Goal: Information Seeking & Learning: Learn about a topic

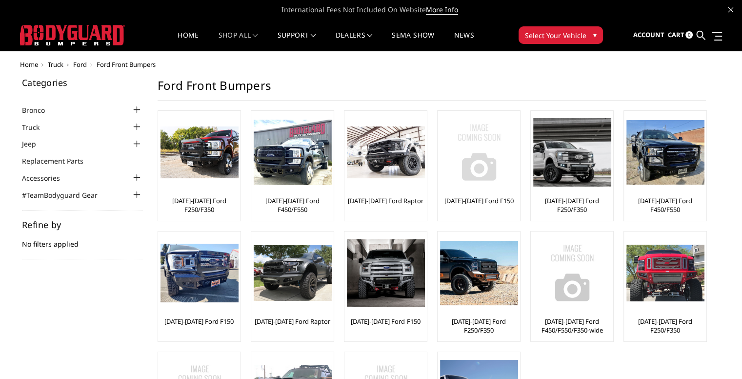
click at [488, 158] on img at bounding box center [479, 152] width 78 height 78
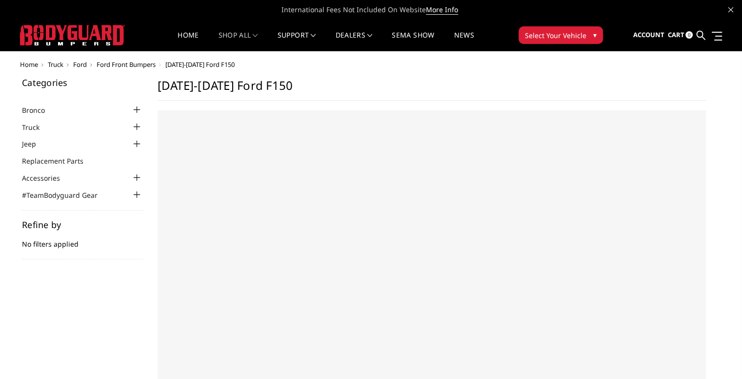
select select "US"
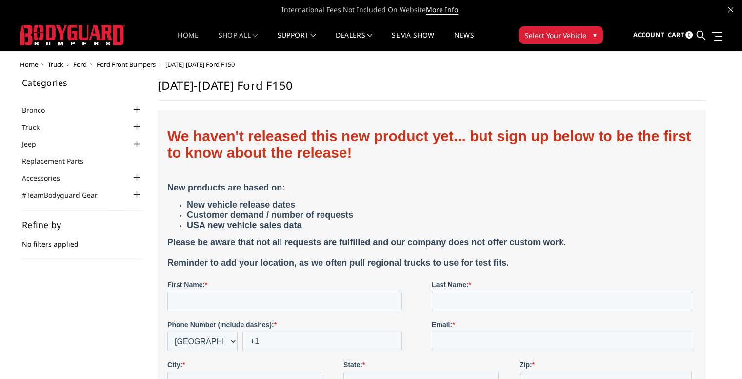
click at [191, 33] on link "Home" at bounding box center [188, 41] width 21 height 19
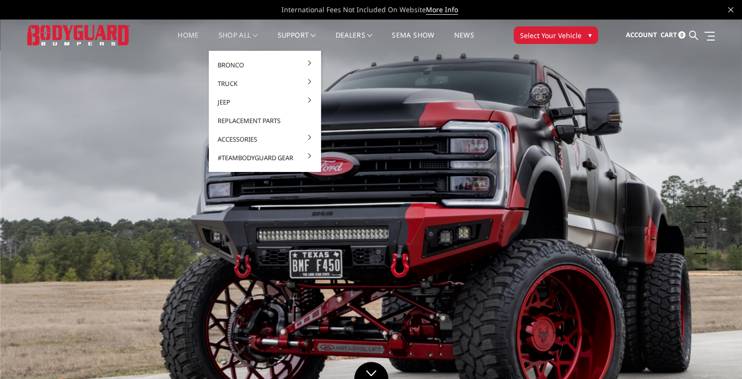
click at [238, 33] on link "shop all" at bounding box center [239, 41] width 40 height 19
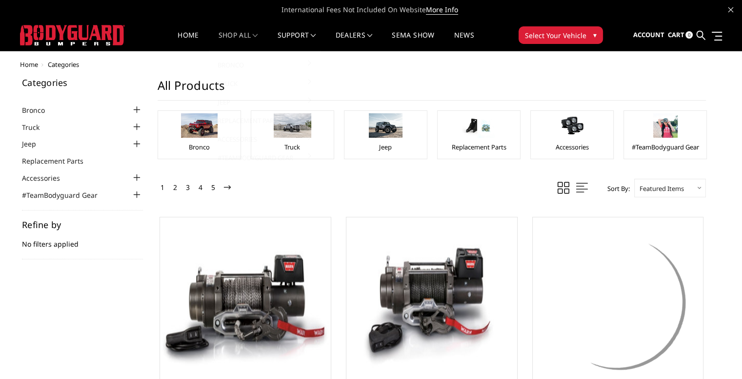
click at [232, 32] on link "shop all" at bounding box center [239, 41] width 40 height 19
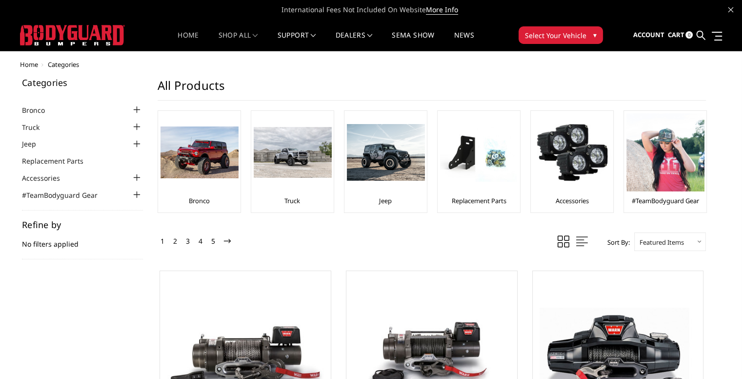
click at [183, 35] on link "Home" at bounding box center [188, 41] width 21 height 19
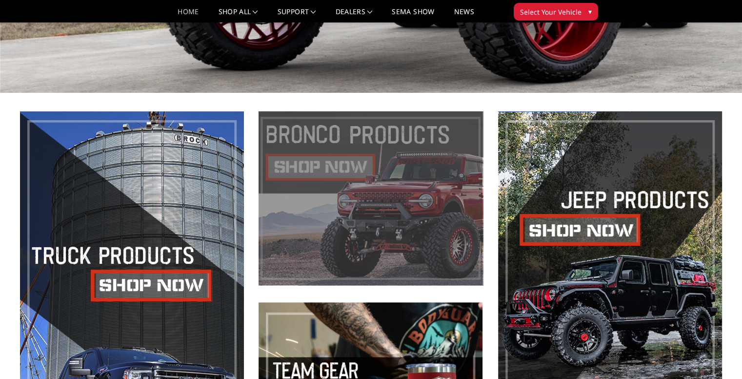
scroll to position [49, 0]
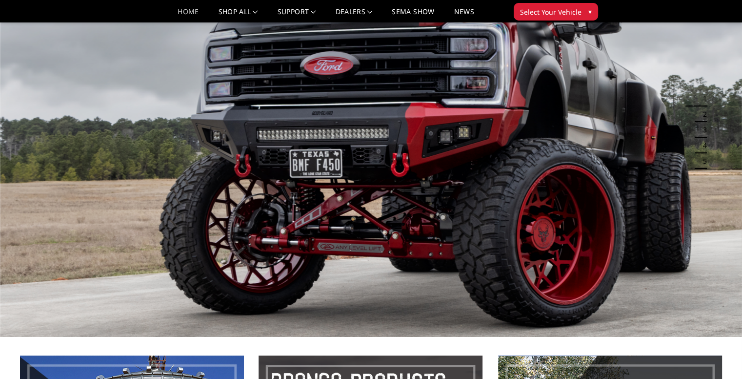
click at [349, 162] on img at bounding box center [371, 128] width 742 height 418
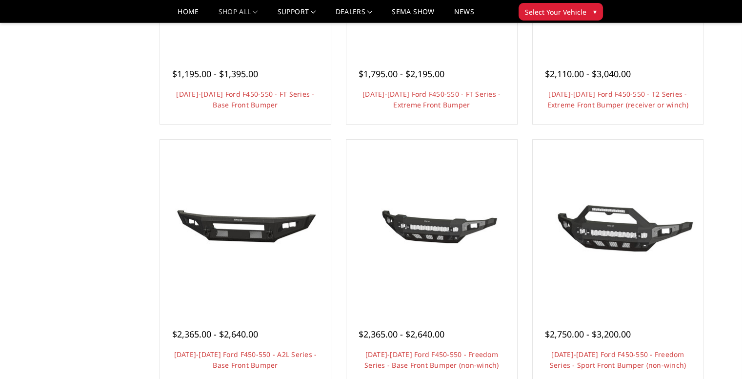
scroll to position [342, 0]
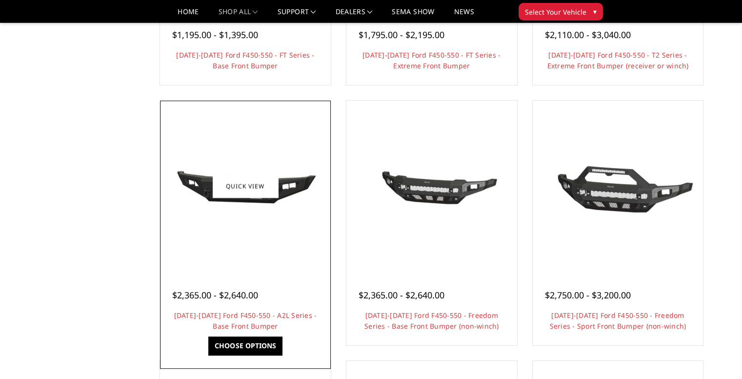
click at [244, 200] on img at bounding box center [245, 186] width 156 height 72
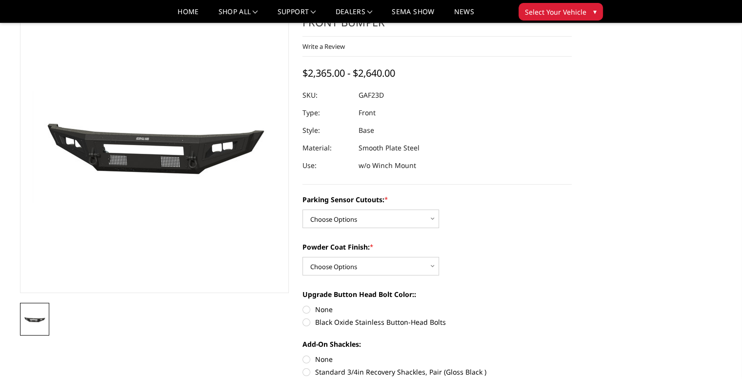
scroll to position [98, 0]
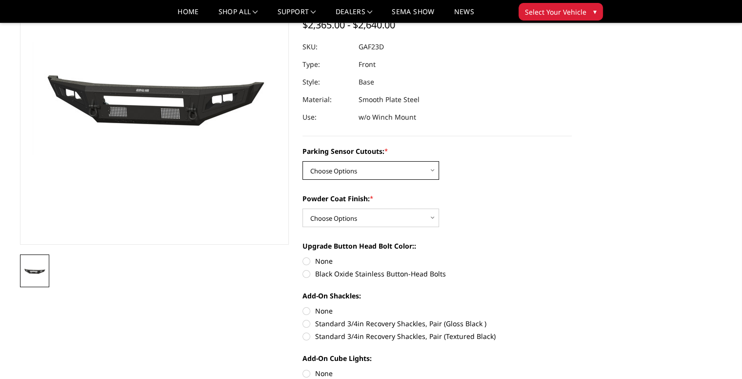
click at [430, 173] on select "Choose Options No - Without Parking Sensor Cutouts Yes - With Parking Sensor Cu…" at bounding box center [371, 170] width 137 height 19
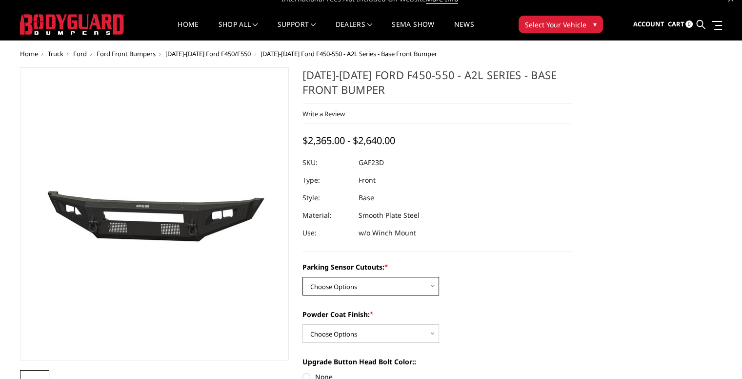
scroll to position [0, 0]
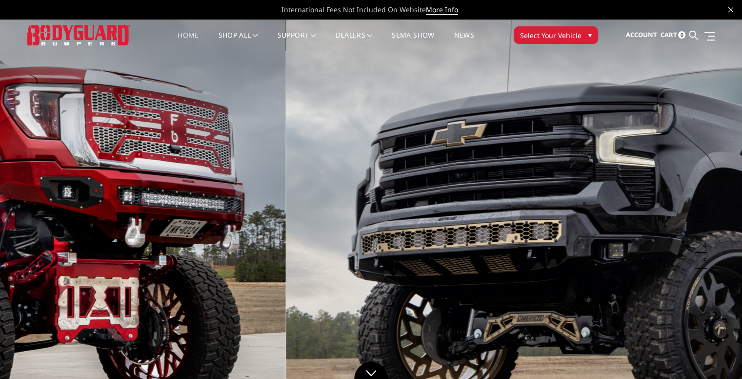
drag, startPoint x: 316, startPoint y: 176, endPoint x: 553, endPoint y: 182, distance: 236.3
click at [618, 181] on img at bounding box center [657, 228] width 742 height 418
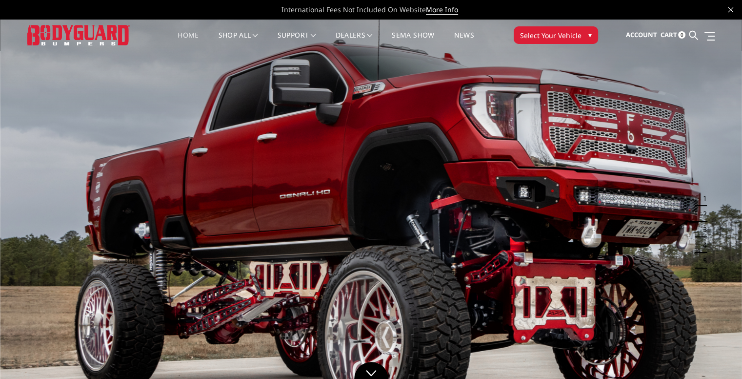
drag, startPoint x: 320, startPoint y: 164, endPoint x: 635, endPoint y: 190, distance: 316.8
click at [619, 188] on img at bounding box center [371, 228] width 742 height 418
drag, startPoint x: 226, startPoint y: 129, endPoint x: 668, endPoint y: 165, distance: 442.7
click at [654, 166] on img at bounding box center [371, 228] width 742 height 418
drag, startPoint x: 283, startPoint y: 240, endPoint x: 662, endPoint y: 273, distance: 380.2
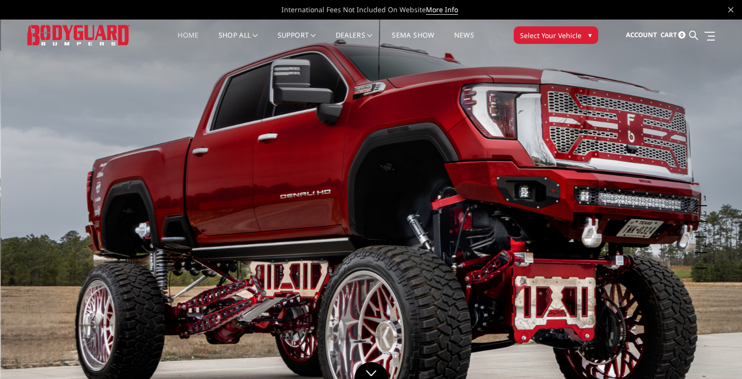
click at [662, 273] on img at bounding box center [371, 228] width 742 height 418
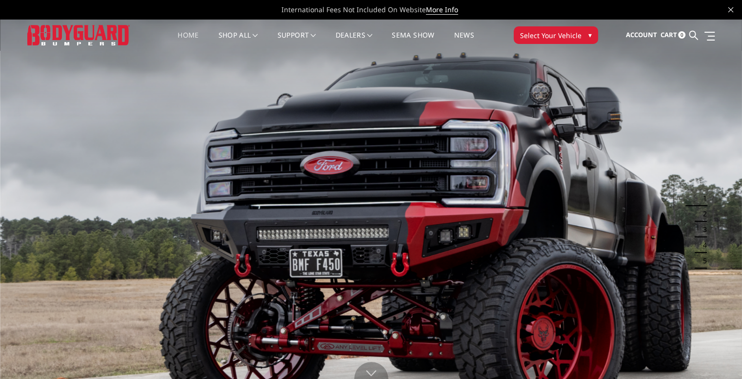
click at [391, 212] on img at bounding box center [371, 228] width 742 height 418
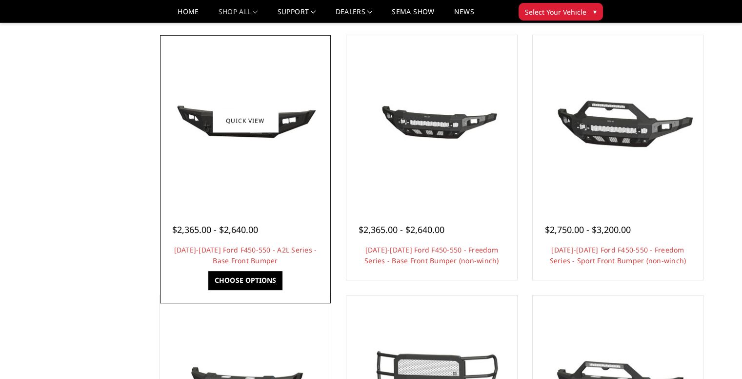
scroll to position [390, 0]
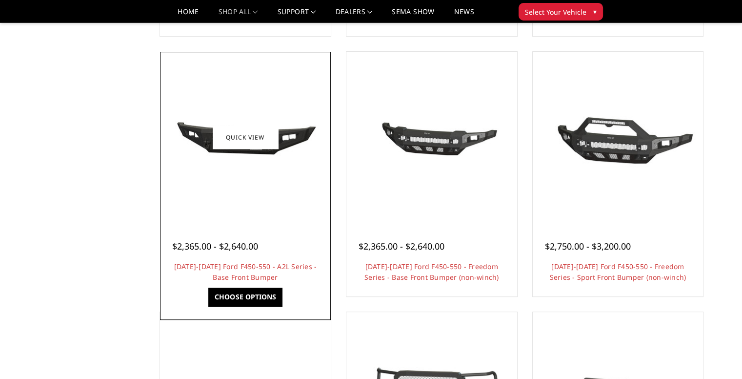
click at [239, 150] on img at bounding box center [245, 137] width 156 height 72
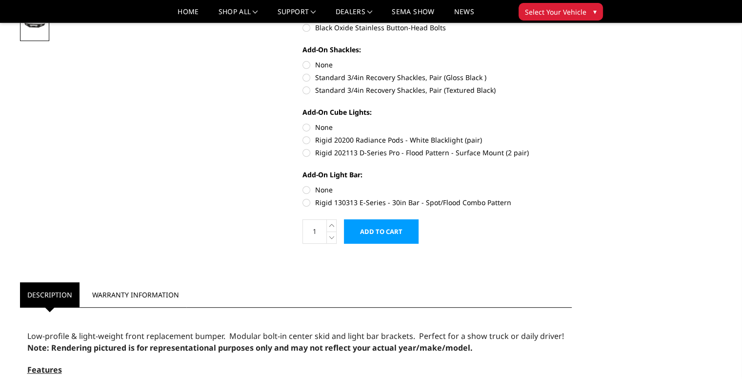
scroll to position [342, 0]
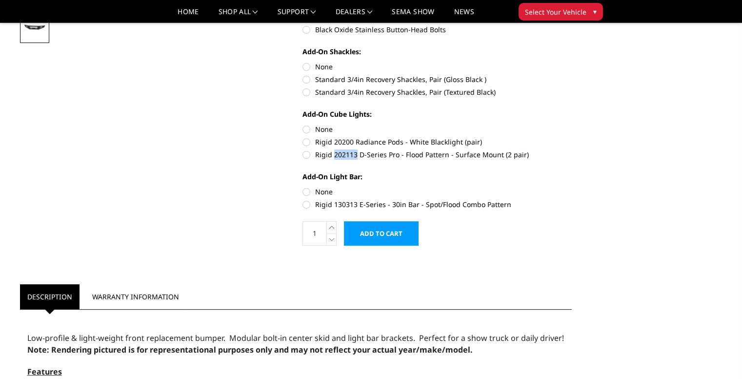
drag, startPoint x: 333, startPoint y: 153, endPoint x: 357, endPoint y: 154, distance: 23.9
click at [357, 154] on label "Rigid 202113 D-Series Pro - Flood Pattern - Surface Mount (2 pair)" at bounding box center [437, 154] width 269 height 10
copy label "202113"
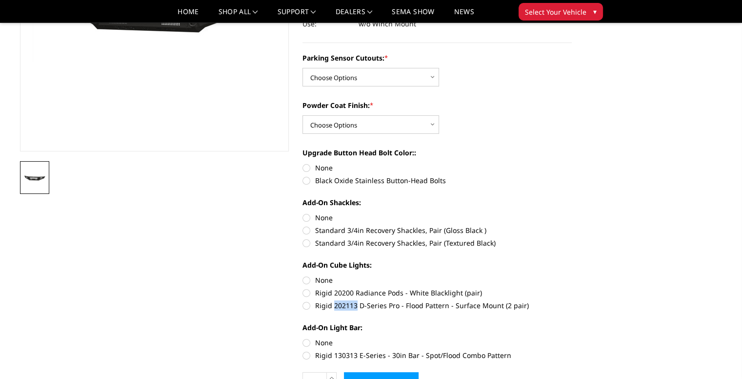
scroll to position [293, 0]
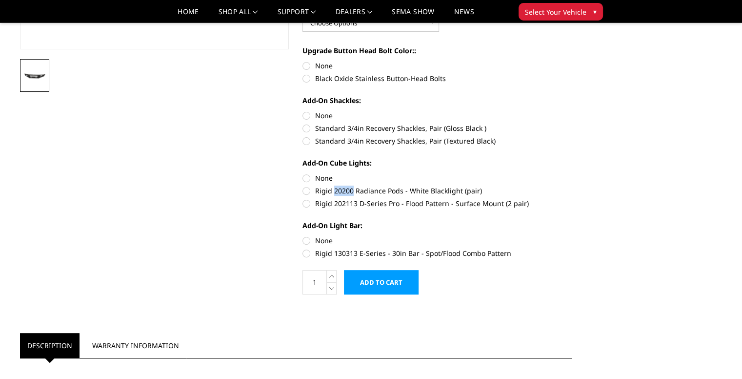
drag, startPoint x: 334, startPoint y: 190, endPoint x: 352, endPoint y: 190, distance: 18.1
click at [352, 190] on label "Rigid 20200 Radiance Pods - White Blacklight (pair)" at bounding box center [437, 190] width 269 height 10
copy label "20200"
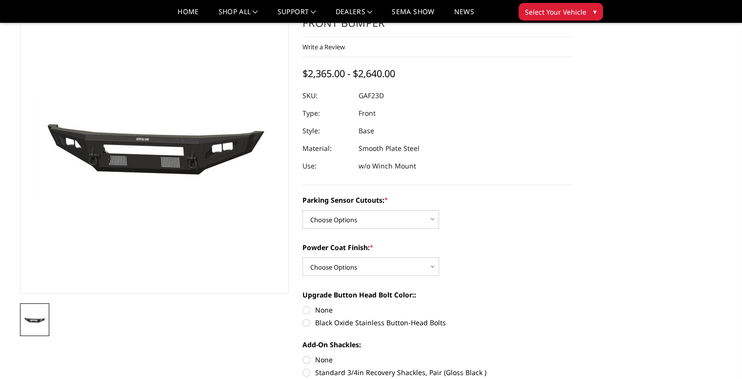
scroll to position [0, 0]
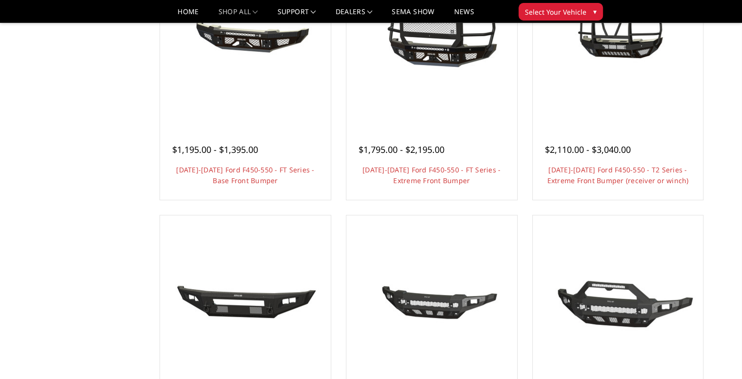
scroll to position [98, 0]
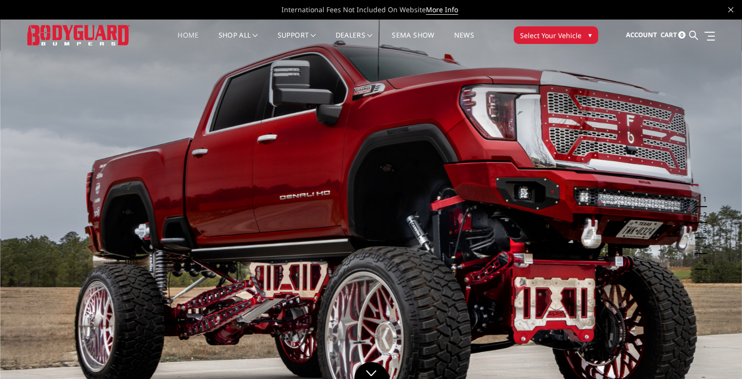
drag, startPoint x: 306, startPoint y: 200, endPoint x: 55, endPoint y: 184, distance: 251.8
click at [221, 197] on img at bounding box center [371, 229] width 742 height 418
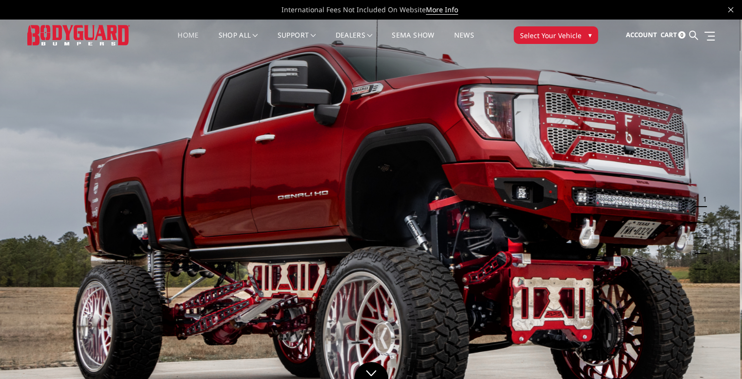
drag, startPoint x: 467, startPoint y: 179, endPoint x: 0, endPoint y: 178, distance: 466.6
click at [0, 180] on img at bounding box center [369, 229] width 742 height 418
